Goal: Information Seeking & Learning: Learn about a topic

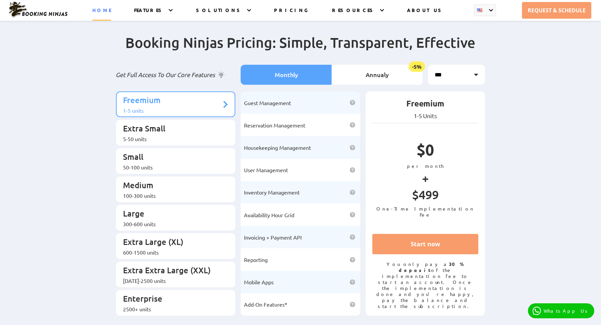
click at [110, 9] on link "HOME" at bounding box center [101, 14] width 19 height 14
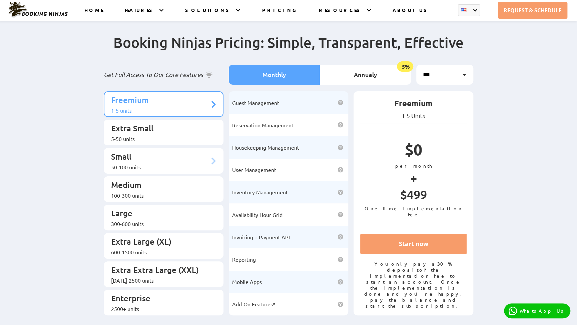
click at [132, 153] on p "Small" at bounding box center [160, 157] width 98 height 12
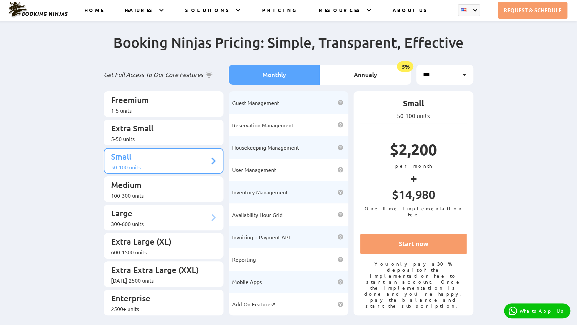
click at [129, 208] on p "Large" at bounding box center [160, 214] width 98 height 12
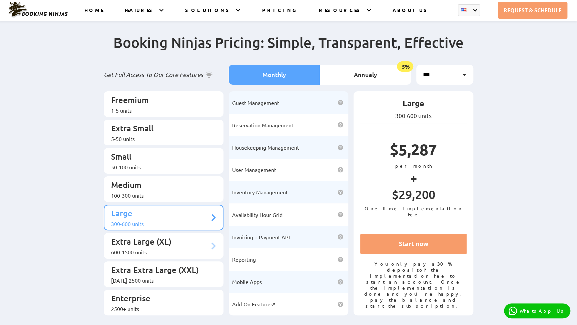
click at [135, 236] on p "Extra Large (XL)" at bounding box center [160, 242] width 98 height 12
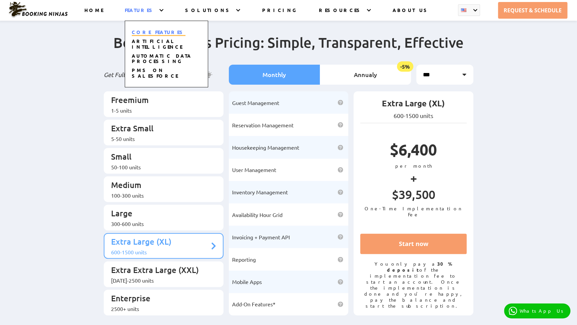
click at [157, 30] on link "CORE FEATURES" at bounding box center [159, 32] width 54 height 7
